Goal: Find specific page/section: Find specific page/section

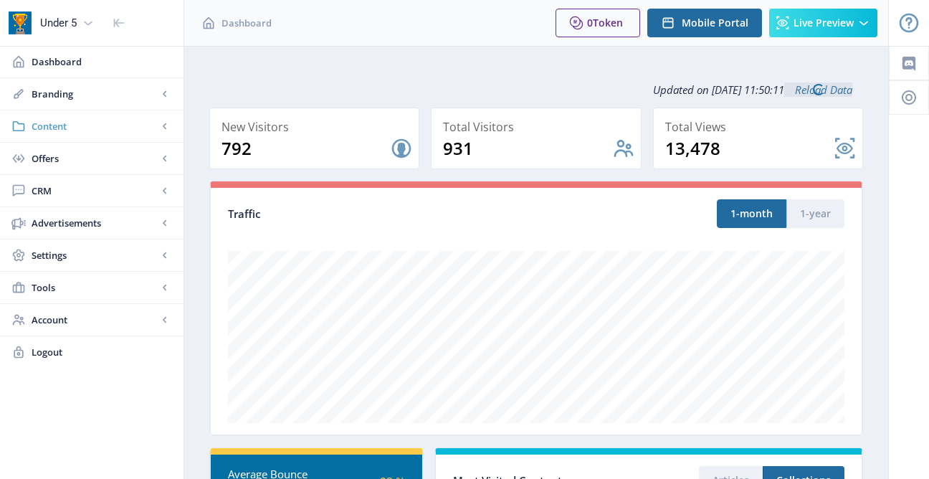
click at [139, 119] on span "Content" at bounding box center [95, 126] width 126 height 14
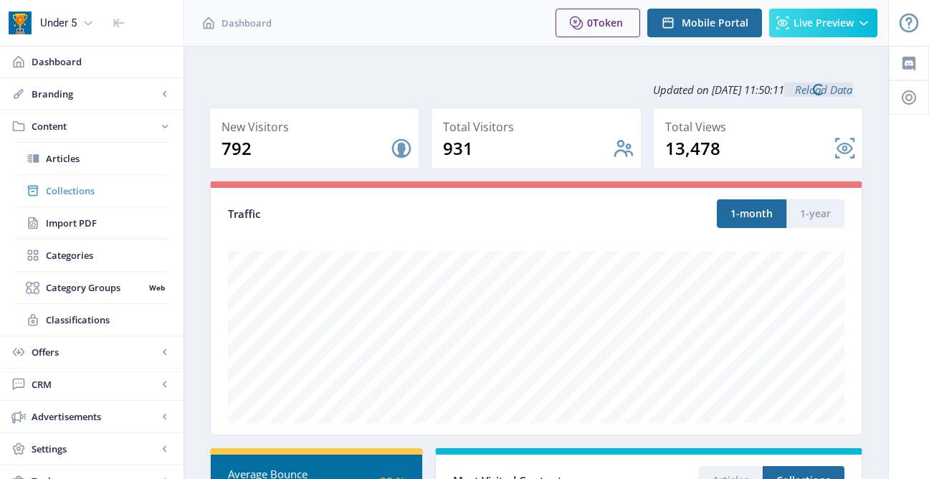
click at [70, 191] on span "Collections" at bounding box center [107, 191] width 123 height 14
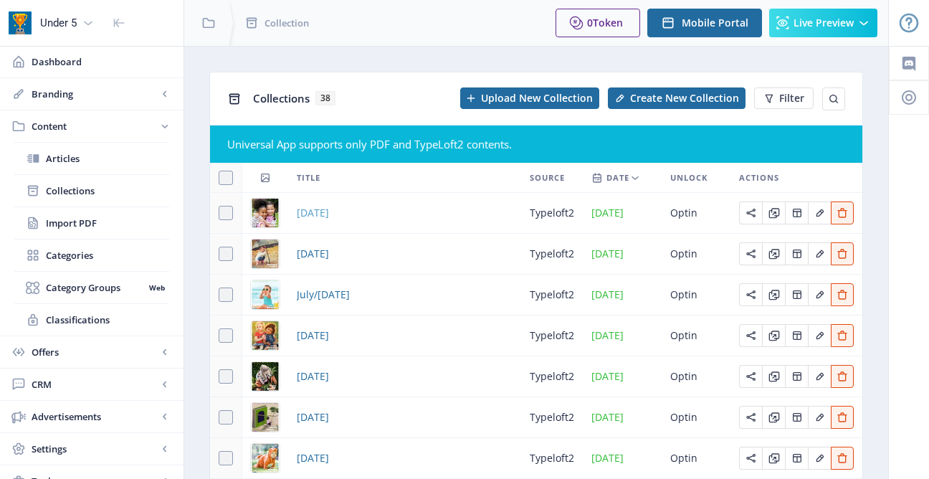
click at [329, 211] on span "[DATE]" at bounding box center [313, 212] width 32 height 17
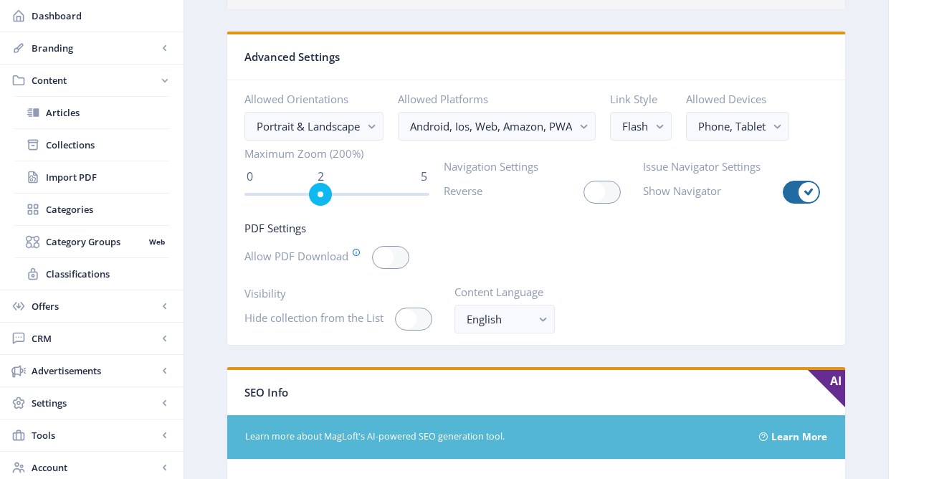
scroll to position [1979, 0]
